Goal: Navigation & Orientation: Find specific page/section

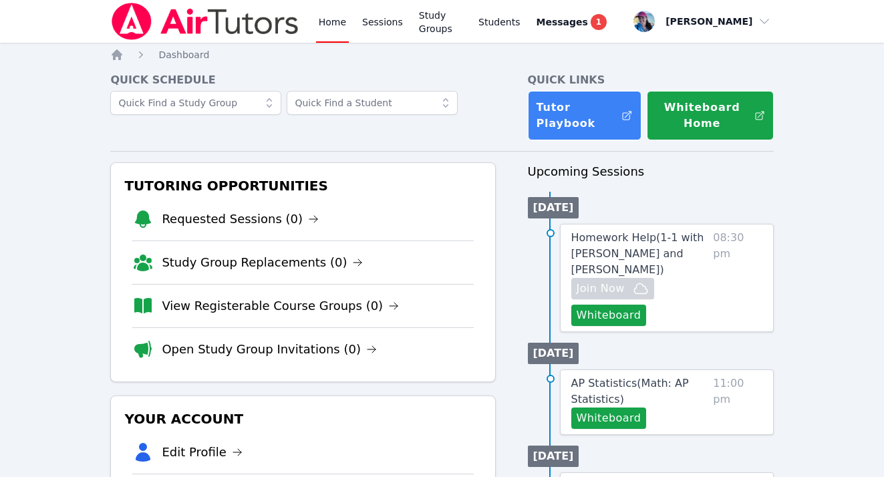
scroll to position [84, 0]
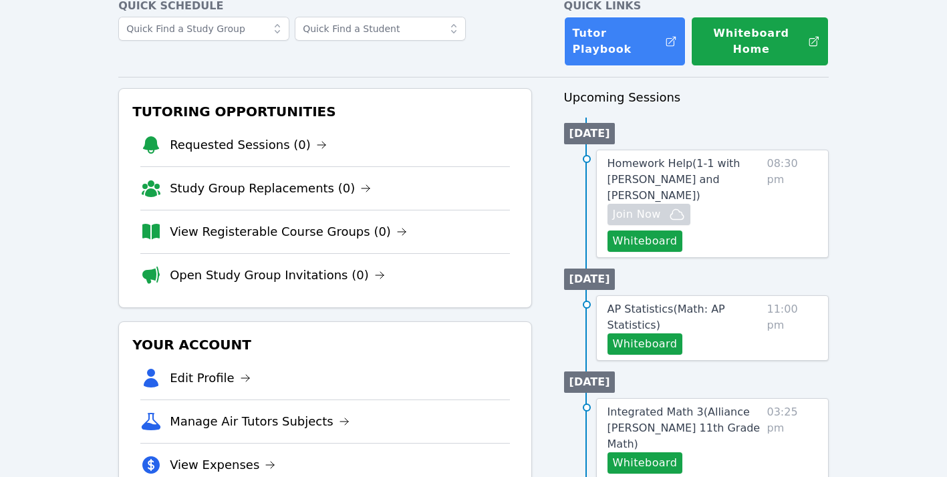
scroll to position [198, 0]
